Goal: Task Accomplishment & Management: Use online tool/utility

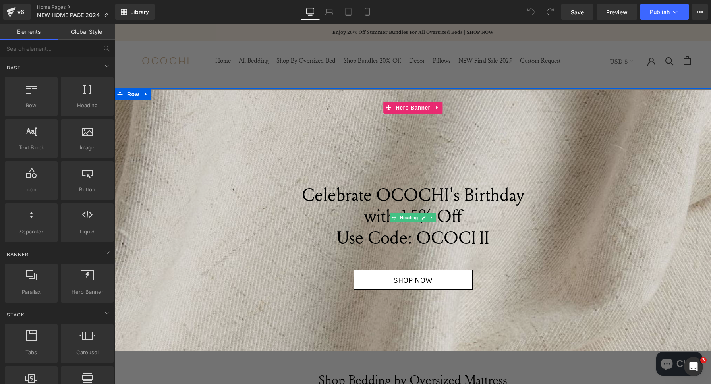
click at [367, 201] on span "Celebrate OCOCHI's Birthday" at bounding box center [413, 194] width 223 height 24
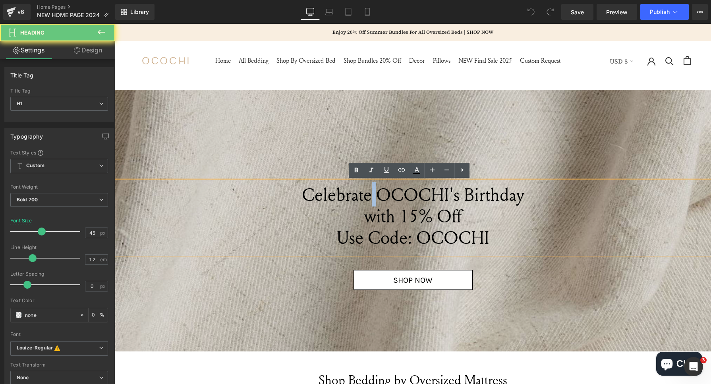
click at [367, 201] on span "Celebrate OCOCHI's Birthday" at bounding box center [413, 194] width 223 height 24
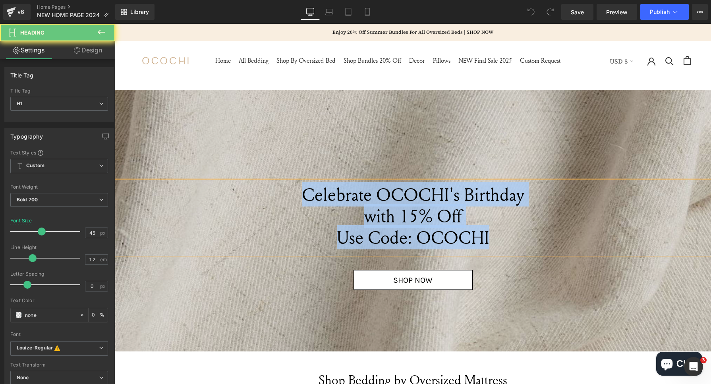
paste div
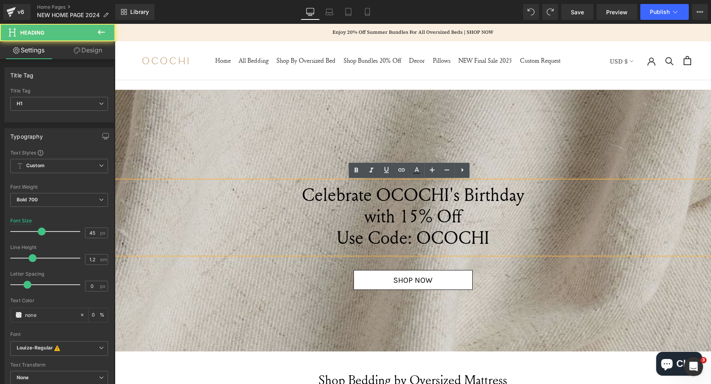
click at [432, 230] on span "Use Code: OCOCHI" at bounding box center [413, 237] width 153 height 24
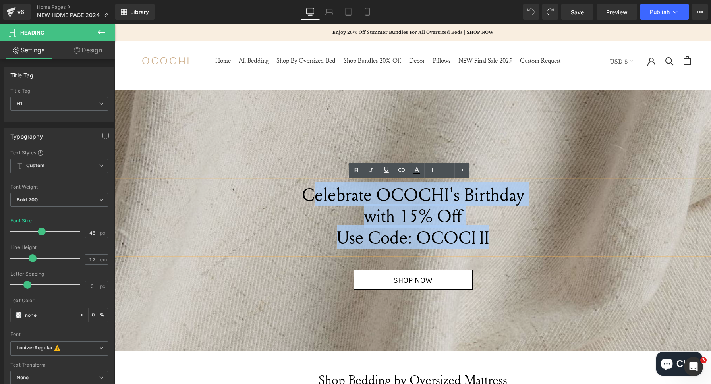
drag, startPoint x: 486, startPoint y: 241, endPoint x: 306, endPoint y: 197, distance: 184.6
click at [306, 197] on div "Celebrate OCOCHI's Birthday with 15% Off Use Code: OCOCHI" at bounding box center [413, 218] width 597 height 74
click at [306, 197] on span "Celebrate OCOCHI's Birthday" at bounding box center [413, 194] width 223 height 24
drag, startPoint x: 303, startPoint y: 196, endPoint x: 486, endPoint y: 238, distance: 187.6
click at [495, 242] on div "Celebrate OCOCHI's Birthday with 15% Off Use Code: OCOCHI" at bounding box center [413, 218] width 597 height 74
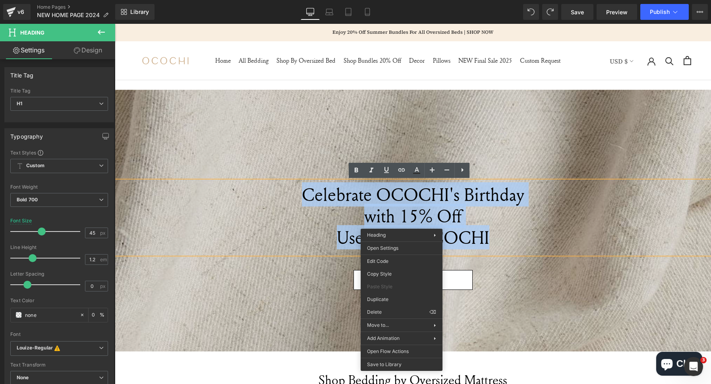
click at [350, 195] on span "Celebrate OCOCHI's Birthday" at bounding box center [413, 194] width 223 height 24
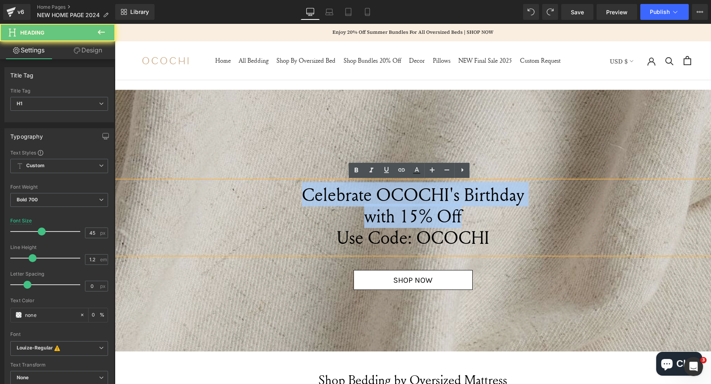
drag, startPoint x: 455, startPoint y: 210, endPoint x: 278, endPoint y: 191, distance: 178.2
click at [278, 191] on div "Celebrate OCOCHI's Birthday with 15% Off Use Code: OCOCHI" at bounding box center [413, 218] width 597 height 74
click at [458, 198] on span "Celebrate OCOCHI's Birthday" at bounding box center [413, 194] width 223 height 24
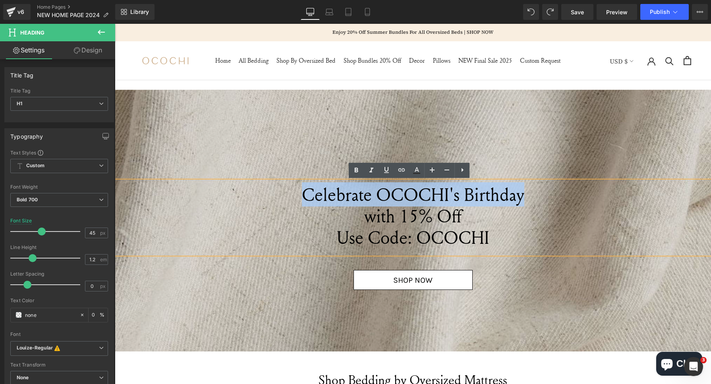
drag, startPoint x: 554, startPoint y: 196, endPoint x: 298, endPoint y: 196, distance: 255.6
click at [298, 196] on h1 "Celebrate OCOCHI's Birthday" at bounding box center [413, 194] width 597 height 21
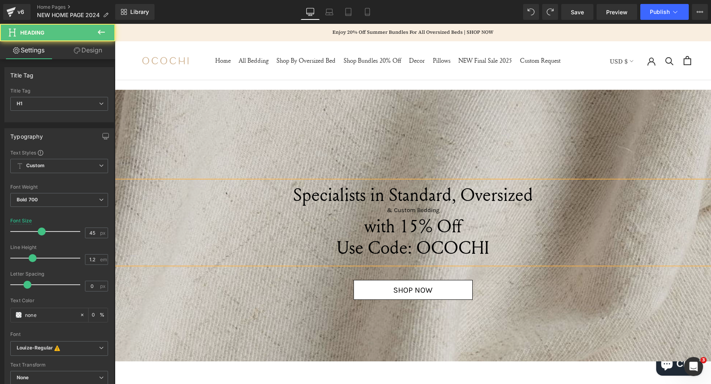
click at [539, 199] on h1 "Specialists in Standard, Oversized" at bounding box center [413, 194] width 597 height 21
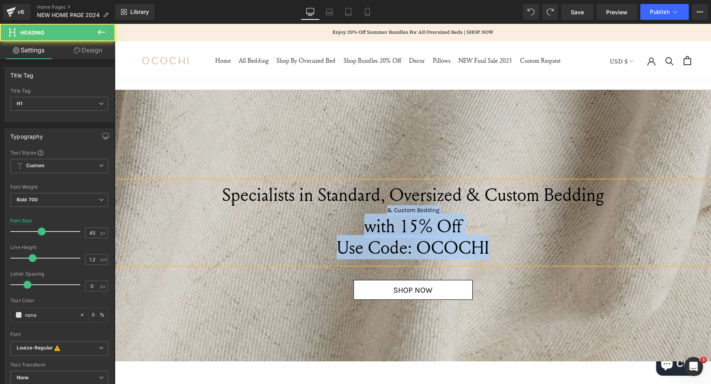
drag, startPoint x: 358, startPoint y: 211, endPoint x: 484, endPoint y: 246, distance: 130.7
click at [484, 246] on div "Specialists in Standard, Oversized & Custom Bedding & Custom Bedding with 15% O…" at bounding box center [413, 222] width 597 height 83
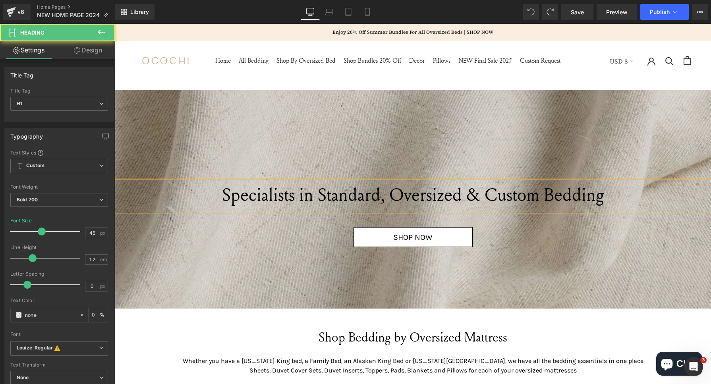
click at [465, 194] on span "Specialists in Standard, Oversized & Custom Bedding" at bounding box center [413, 194] width 382 height 24
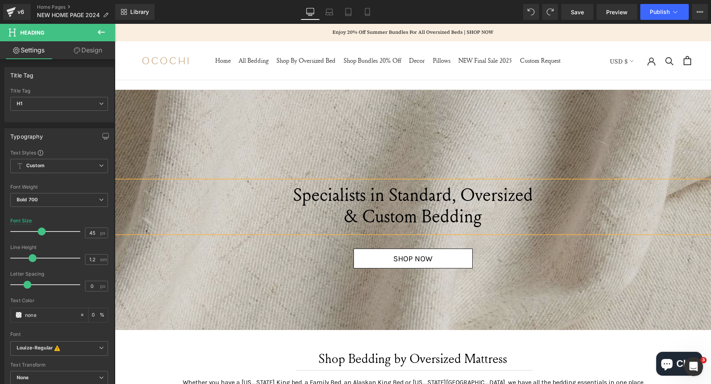
click at [459, 193] on span "Specialists in Standard, Oversized" at bounding box center [413, 194] width 240 height 24
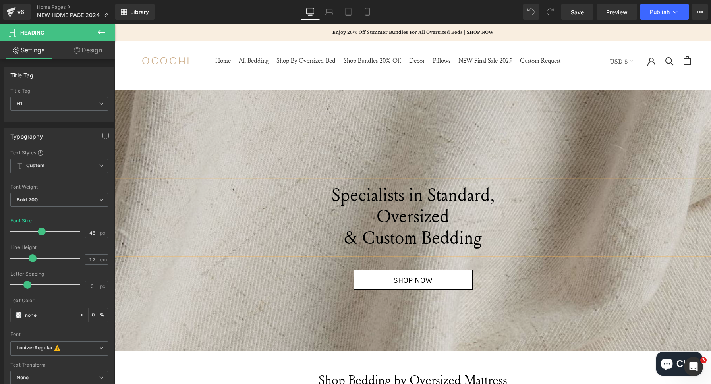
click at [344, 240] on span "& Custom Bedding" at bounding box center [413, 237] width 138 height 24
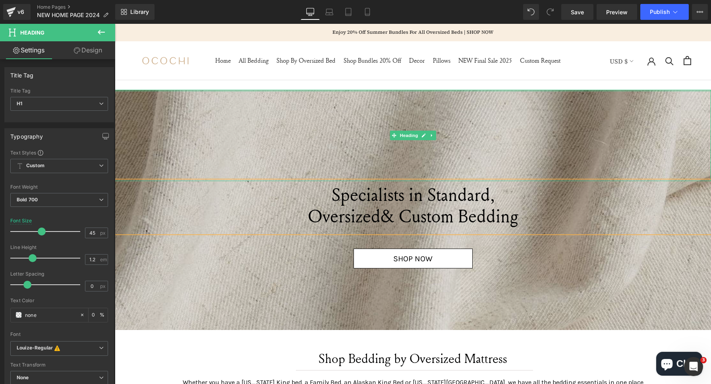
click at [549, 105] on div at bounding box center [413, 135] width 597 height 91
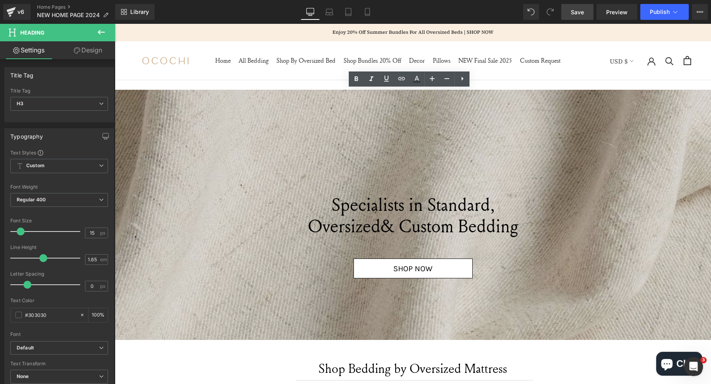
click at [579, 14] on span "Save" at bounding box center [577, 12] width 13 height 8
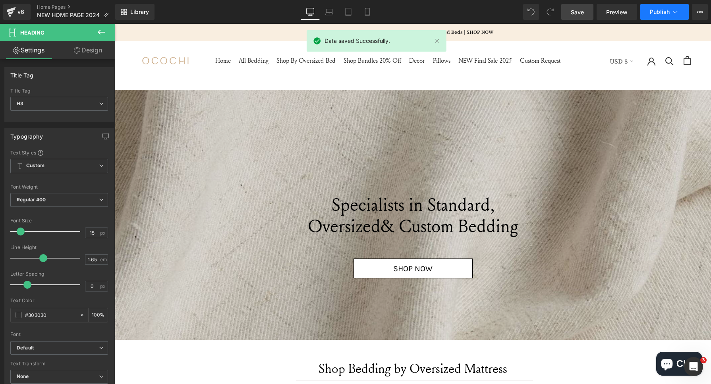
click at [653, 14] on span "Publish" at bounding box center [660, 12] width 20 height 6
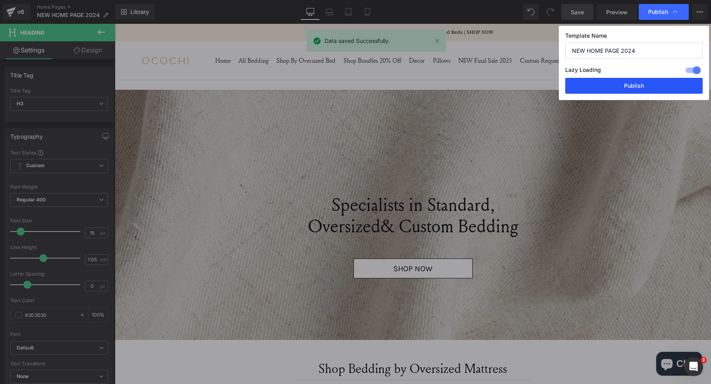
click at [645, 85] on button "Publish" at bounding box center [635, 86] width 138 height 16
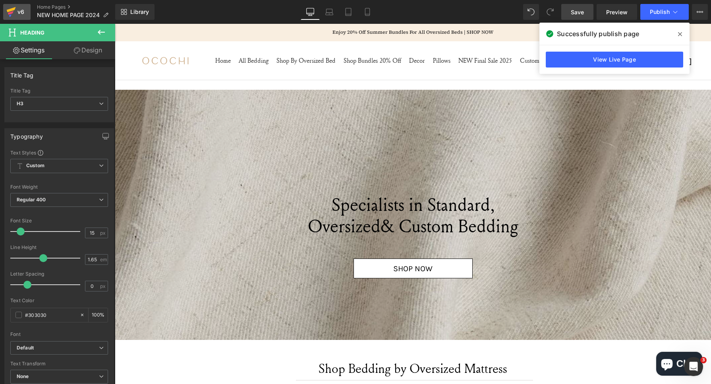
click at [10, 6] on icon at bounding box center [11, 12] width 10 height 20
